Goal: Transaction & Acquisition: Purchase product/service

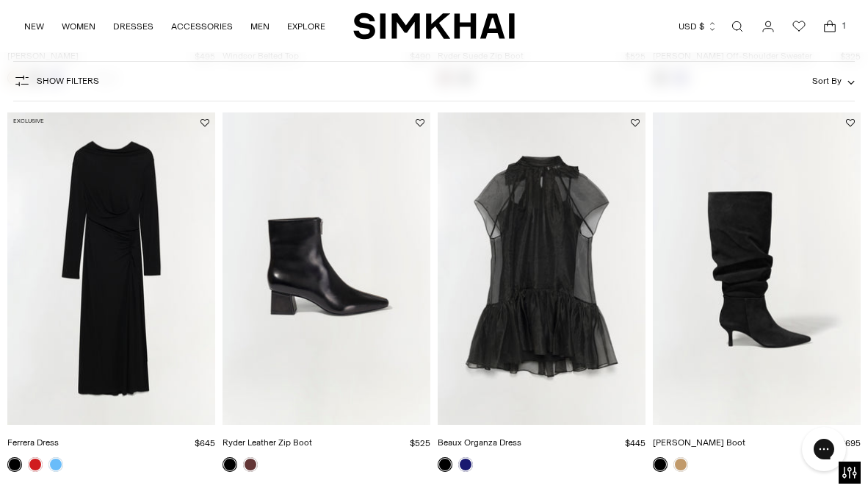
scroll to position [2018, 0]
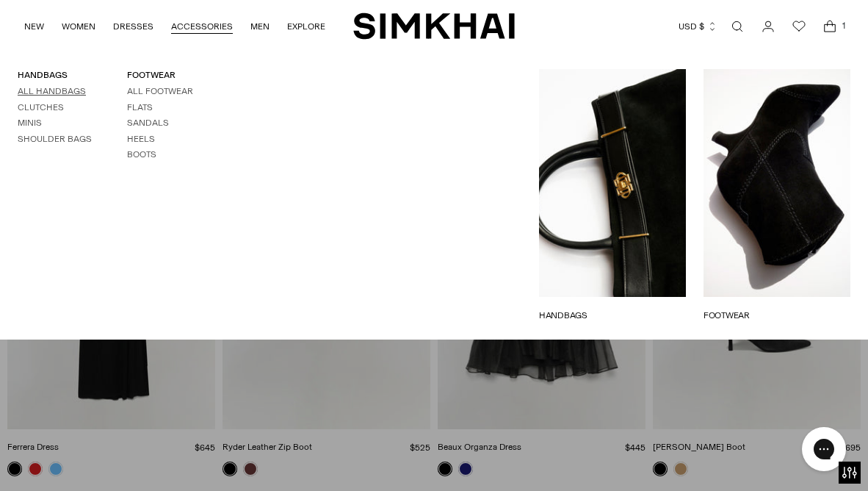
click at [43, 91] on link "All Handbags" at bounding box center [52, 91] width 68 height 10
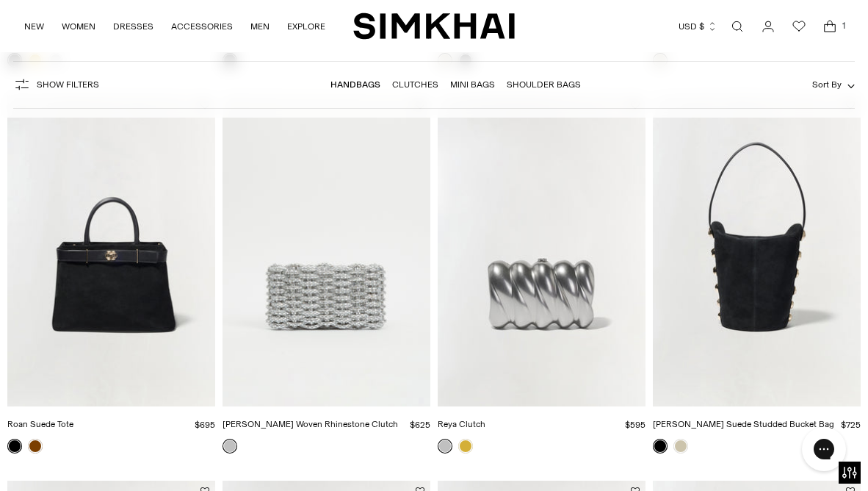
scroll to position [965, 0]
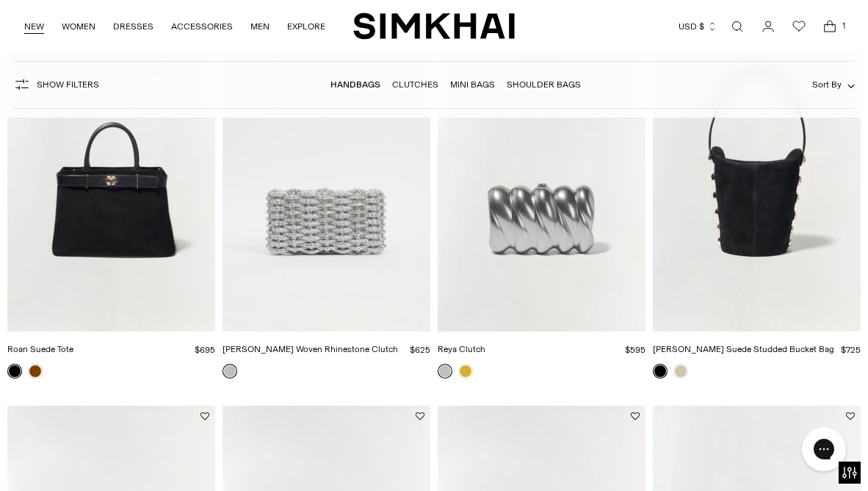
click at [35, 23] on link "NEW" at bounding box center [34, 26] width 20 height 32
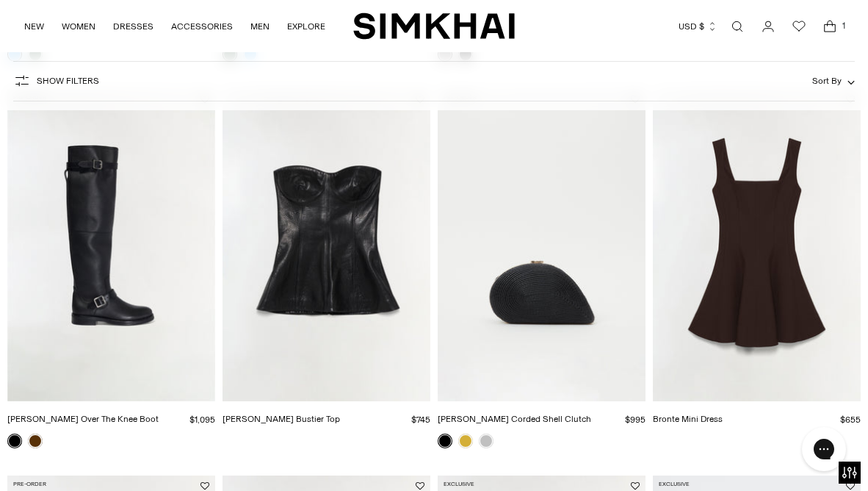
scroll to position [865, 0]
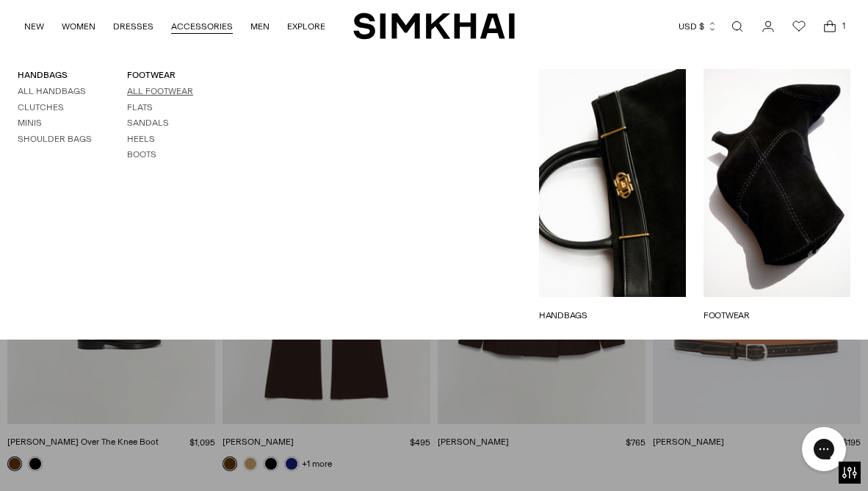
click at [151, 89] on link "All Footwear" at bounding box center [160, 91] width 66 height 10
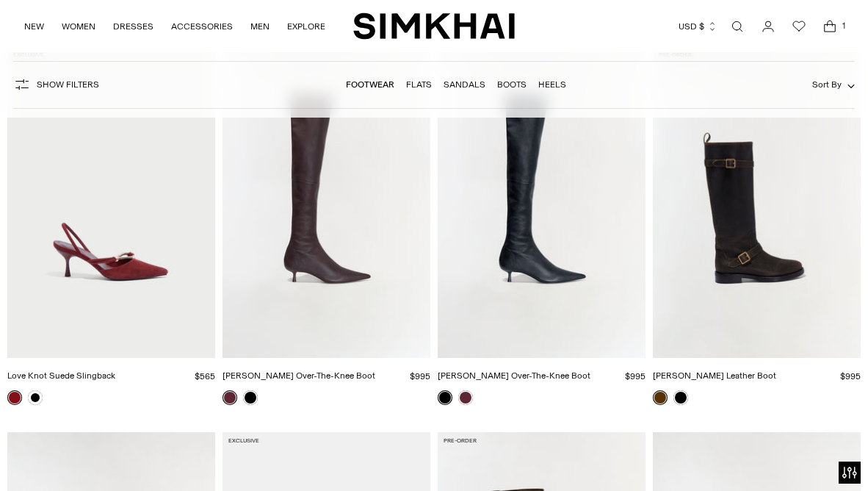
scroll to position [166, 0]
click at [35, 408] on div at bounding box center [24, 397] width 41 height 21
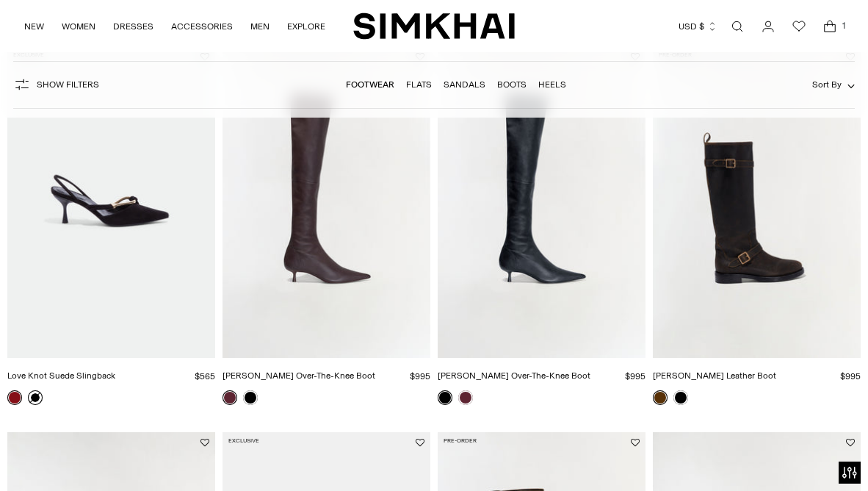
click at [37, 397] on link at bounding box center [35, 397] width 15 height 15
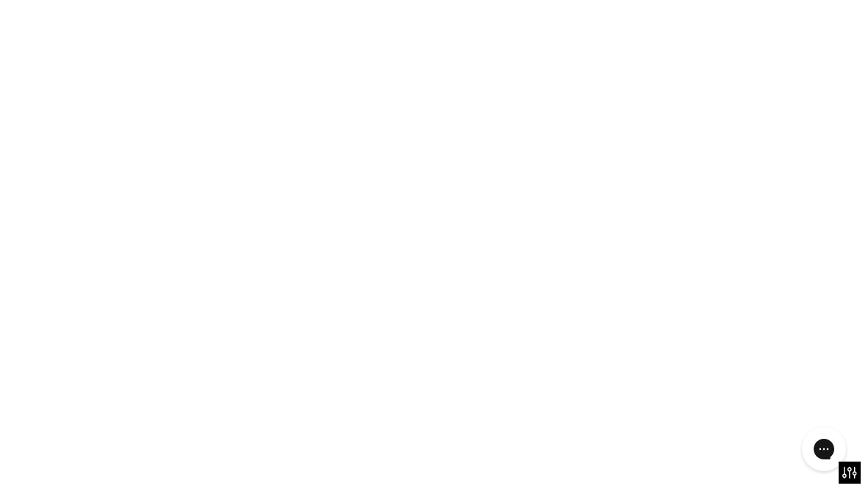
scroll to position [0, 0]
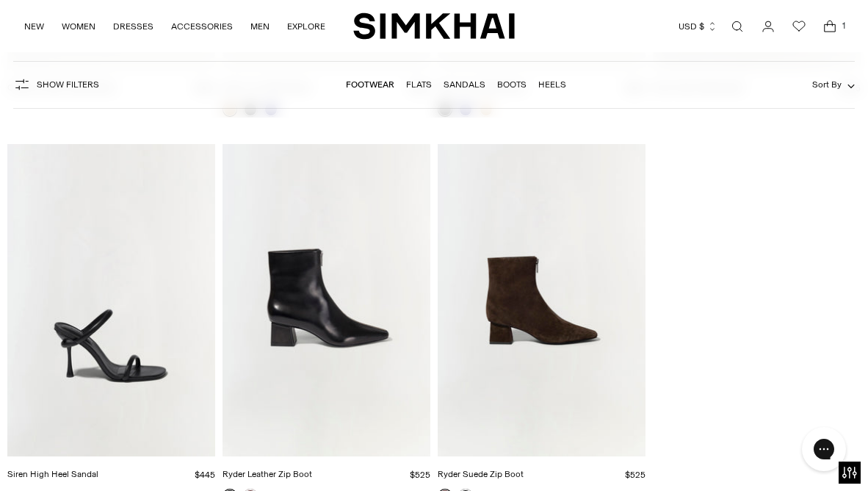
scroll to position [5208, 0]
